Goal: Transaction & Acquisition: Purchase product/service

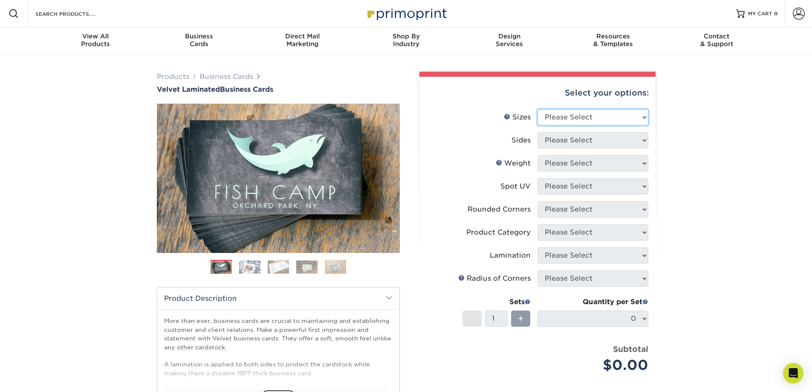
click at [574, 125] on select "Please Select 1.5" x 3.5" - Mini 1.75" x 3.5" - Mini 2" x 2" - Square 2" x 3" -…" at bounding box center [592, 117] width 111 height 16
select select "2.00x3.50"
click at [538, 125] on select "Please Select 1.5" x 3.5" - Mini 1.75" x 3.5" - Mini 2" x 2" - Square 2" x 3" -…" at bounding box center [592, 117] width 111 height 16
click at [584, 148] on select "Please Select Print Both Sides Print Front Only" at bounding box center [592, 140] width 111 height 16
select select "13abbda7-1d64-4f25-8bb2-c179b224825d"
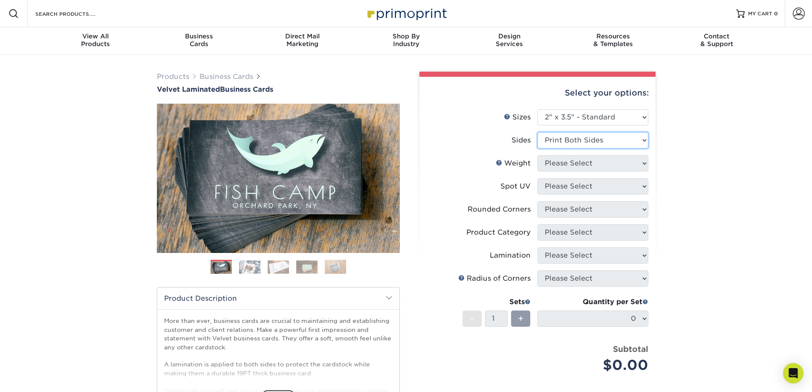
click at [538, 148] on select "Please Select Print Both Sides Print Front Only" at bounding box center [592, 140] width 111 height 16
click at [561, 171] on select "Please Select 16PT" at bounding box center [592, 163] width 111 height 16
select select "16PT"
click at [538, 171] on select "Please Select 16PT" at bounding box center [592, 163] width 111 height 16
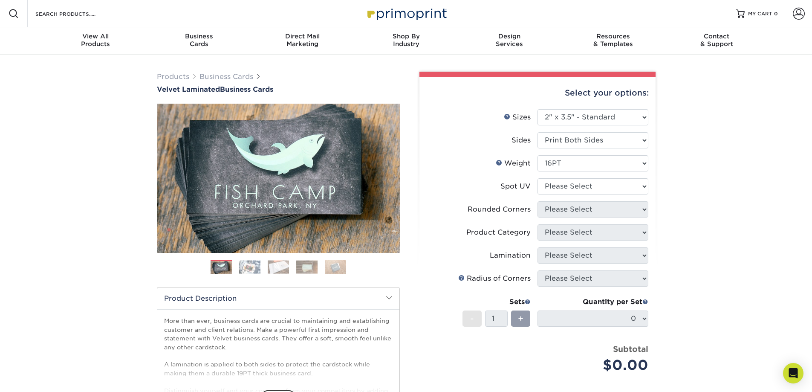
click at [610, 201] on li "Spot UV Please Select No Spot UV Front and Back (Both Sides) Front Only Back On…" at bounding box center [538, 189] width 222 height 23
click at [610, 194] on select "Please Select No Spot UV Front and Back (Both Sides) Front Only Back Only" at bounding box center [592, 186] width 111 height 16
select select "3"
click at [538, 194] on select "Please Select No Spot UV Front and Back (Both Sides) Front Only Back Only" at bounding box center [592, 186] width 111 height 16
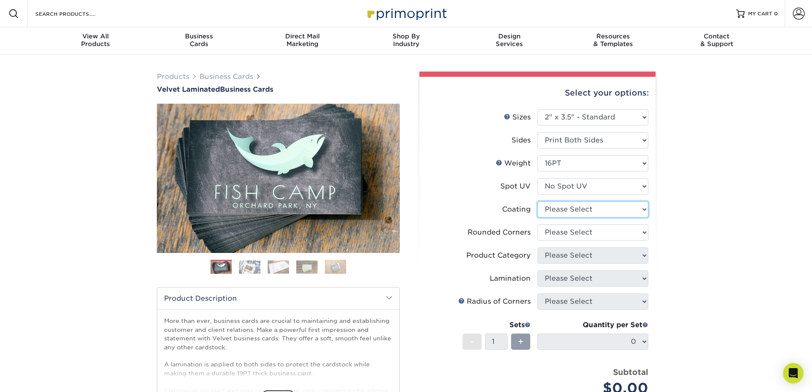
click at [604, 217] on select at bounding box center [592, 209] width 111 height 16
click at [688, 247] on div "Products Business Cards Velvet Laminated Business Cards Previous Next" at bounding box center [406, 290] width 812 height 470
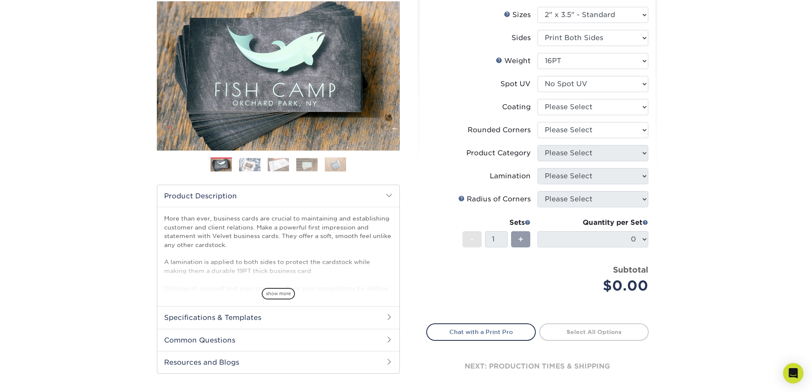
scroll to position [128, 0]
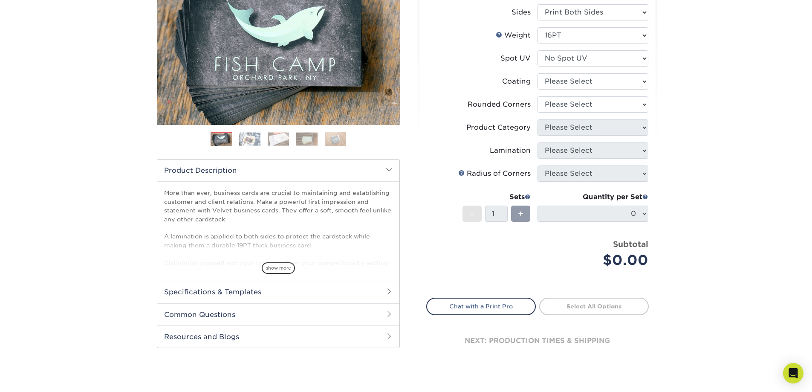
click at [608, 96] on li "Coating" at bounding box center [538, 84] width 222 height 23
click at [599, 113] on select "Please Select Yes - Round 2 Corners Yes - Round 4 Corners No" at bounding box center [592, 104] width 111 height 16
select select "0"
click at [538, 113] on select "Please Select Yes - Round 2 Corners Yes - Round 4 Corners No" at bounding box center [592, 104] width 111 height 16
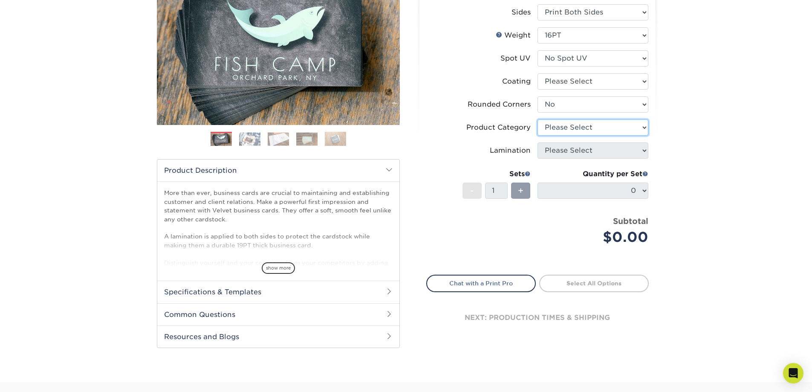
click at [565, 136] on select "Please Select" at bounding box center [592, 127] width 111 height 16
click at [603, 136] on select "Please Select" at bounding box center [592, 127] width 111 height 16
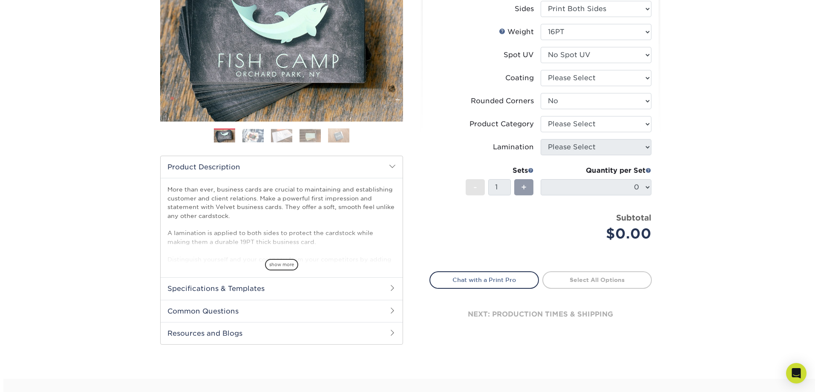
scroll to position [85, 0]
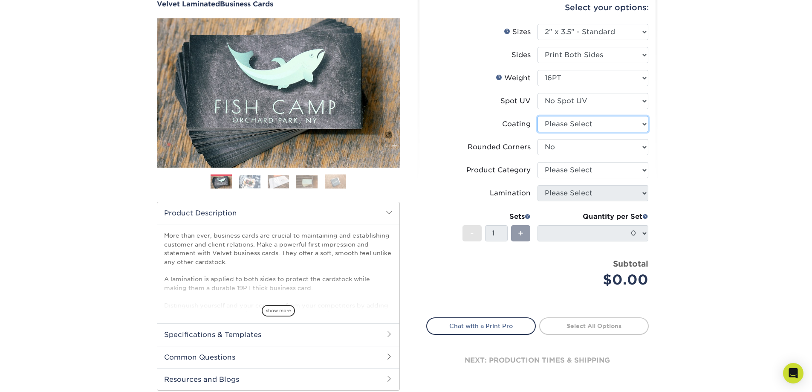
click at [573, 132] on select at bounding box center [592, 124] width 111 height 16
select select "3e7618de-abca-4bda-9f97-8b9129e913d8"
click at [538, 132] on select at bounding box center [592, 124] width 111 height 16
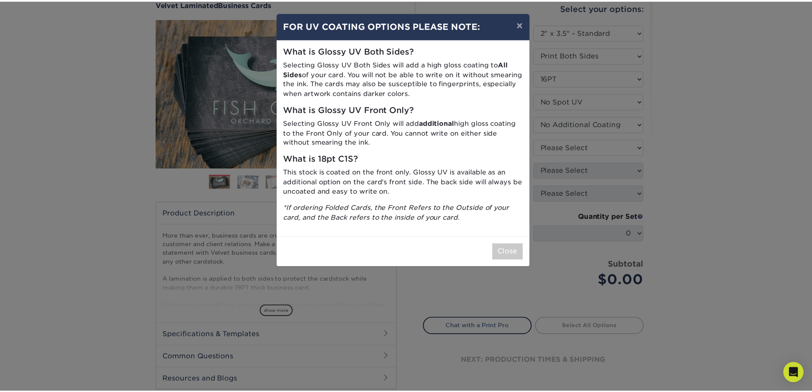
scroll to position [9, 0]
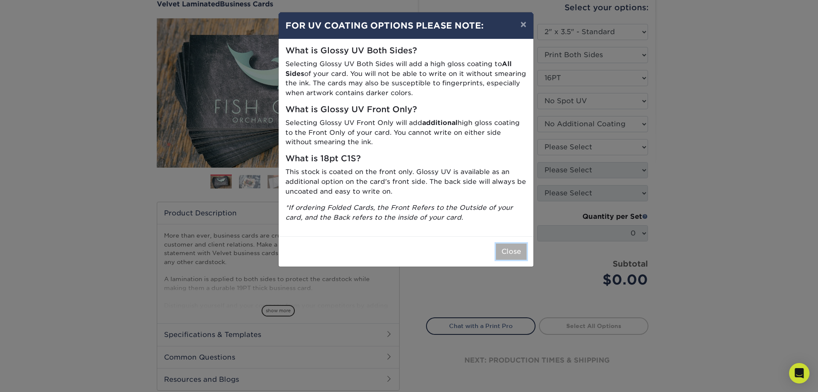
click at [503, 260] on button "Close" at bounding box center [511, 251] width 31 height 16
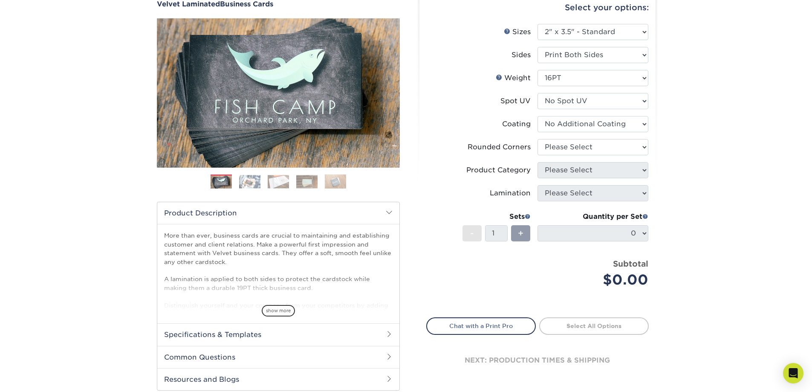
click at [631, 251] on div "Quantity per Set 0 (Price includes envelopes)" at bounding box center [592, 231] width 111 height 40
click at [566, 155] on select "Please Select Yes - Round 2 Corners Yes - Round 4 Corners No" at bounding box center [592, 147] width 111 height 16
select select "0"
click at [538, 155] on select "Please Select Yes - Round 2 Corners Yes - Round 4 Corners No" at bounding box center [592, 147] width 111 height 16
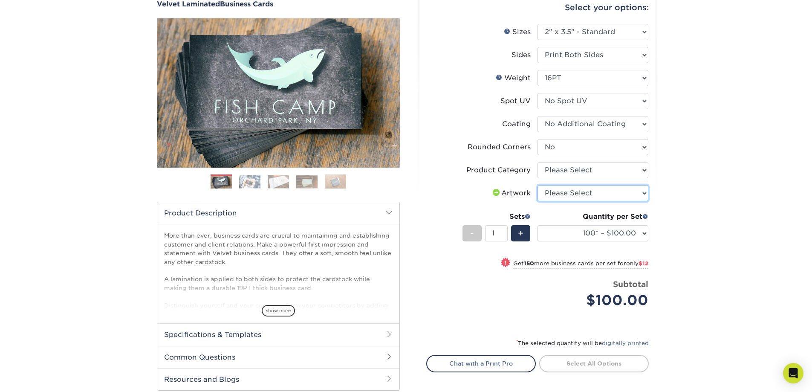
click at [584, 201] on select "Please Select I will upload files I need a design - $100" at bounding box center [592, 193] width 111 height 16
select select "upload"
click at [538, 201] on select "Please Select I will upload files I need a design - $100" at bounding box center [592, 193] width 111 height 16
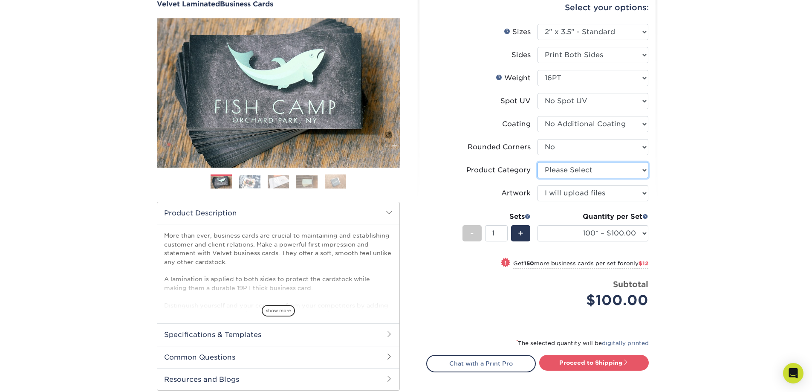
click at [589, 178] on select "Please Select Business Cards" at bounding box center [592, 170] width 111 height 16
select select "3b5148f1-0588-4f88-a218-97bcfdce65c1"
click at [538, 178] on select "Please Select Business Cards" at bounding box center [592, 170] width 111 height 16
click at [620, 241] on select "100* – $100.00 250* – $112.00 500 – $120.00 1000 – $156.00 2500 – $307.00 5000 …" at bounding box center [592, 233] width 111 height 16
click at [707, 236] on div "Products Business Cards Velvet Laminated Business Cards Previous Next" at bounding box center [406, 211] width 812 height 485
